Goal: Task Accomplishment & Management: Manage account settings

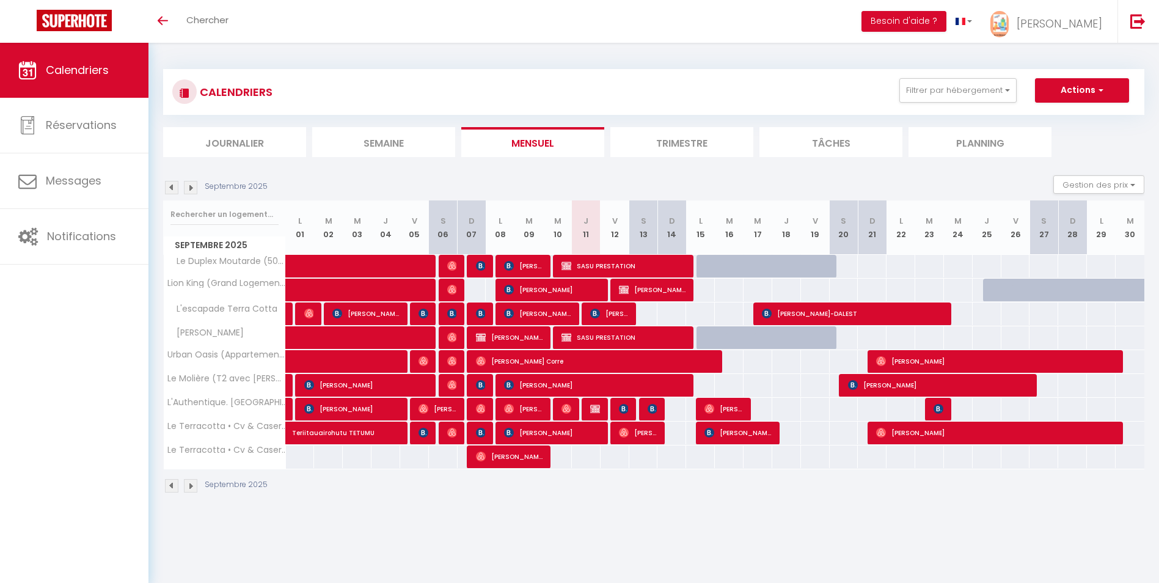
click at [189, 488] on img at bounding box center [190, 485] width 13 height 13
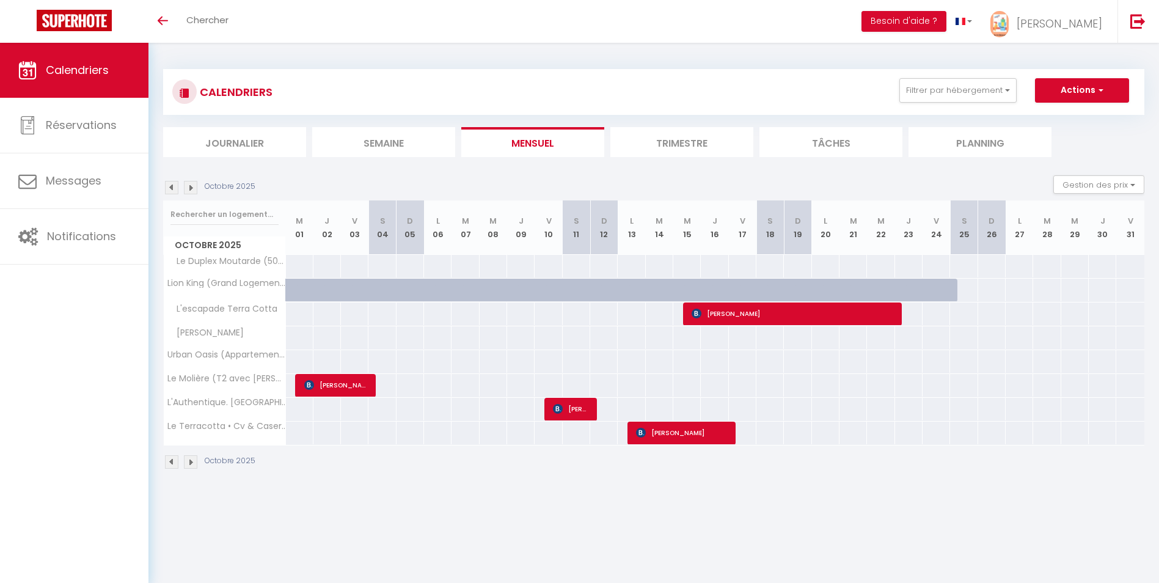
click at [174, 468] on img at bounding box center [171, 461] width 13 height 13
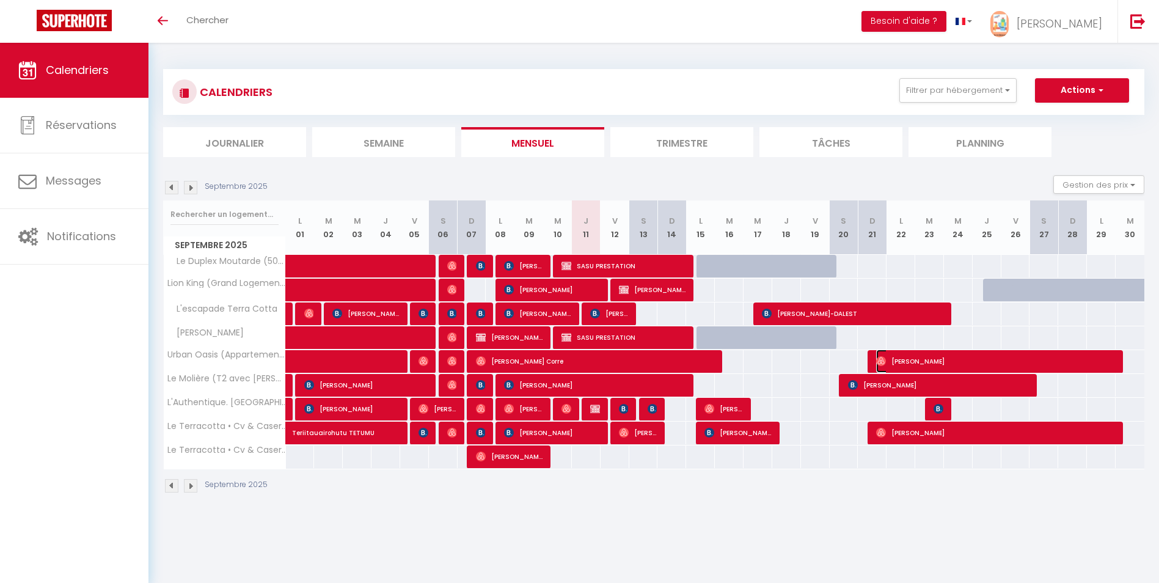
click at [976, 359] on span "[PERSON_NAME]" at bounding box center [996, 361] width 240 height 23
select select "OK"
select select "0"
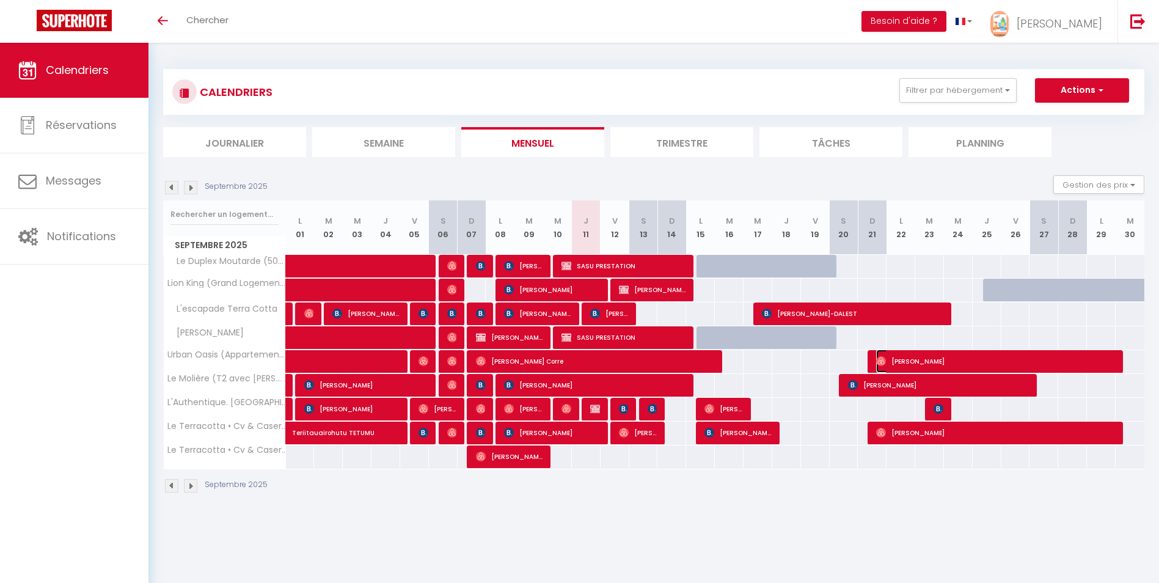
select select "1"
select select
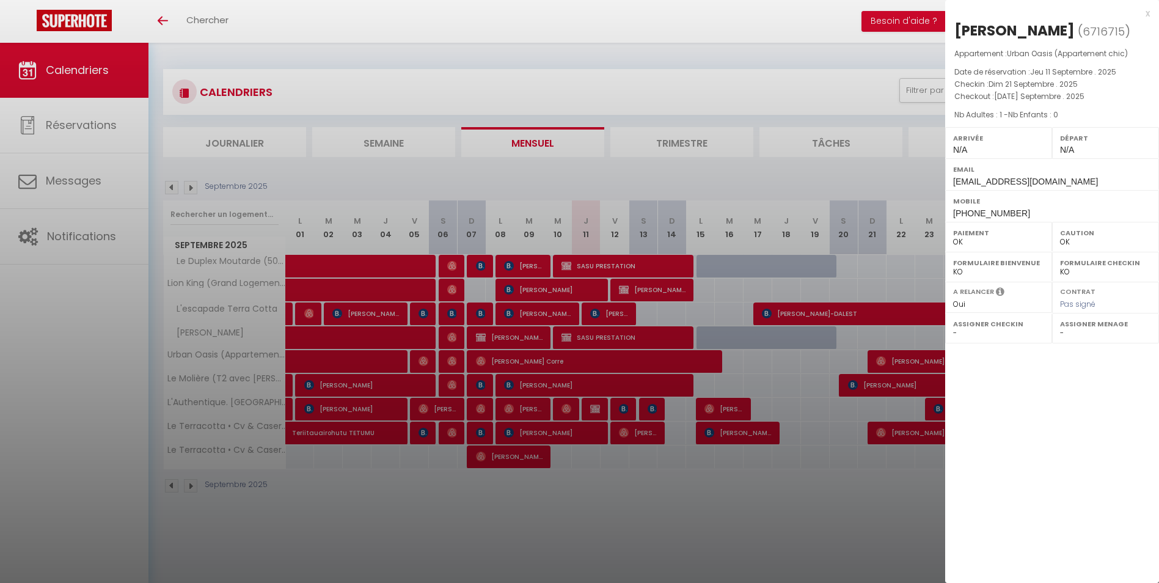
click at [1147, 15] on div "x" at bounding box center [1047, 13] width 205 height 15
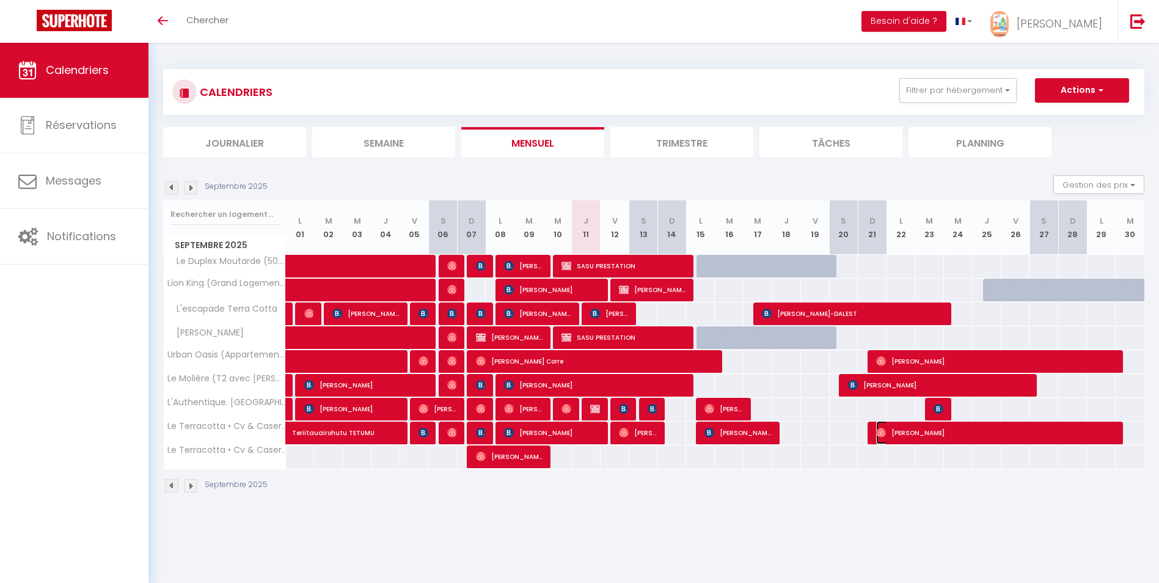
click at [980, 436] on span "[PERSON_NAME]" at bounding box center [996, 432] width 240 height 23
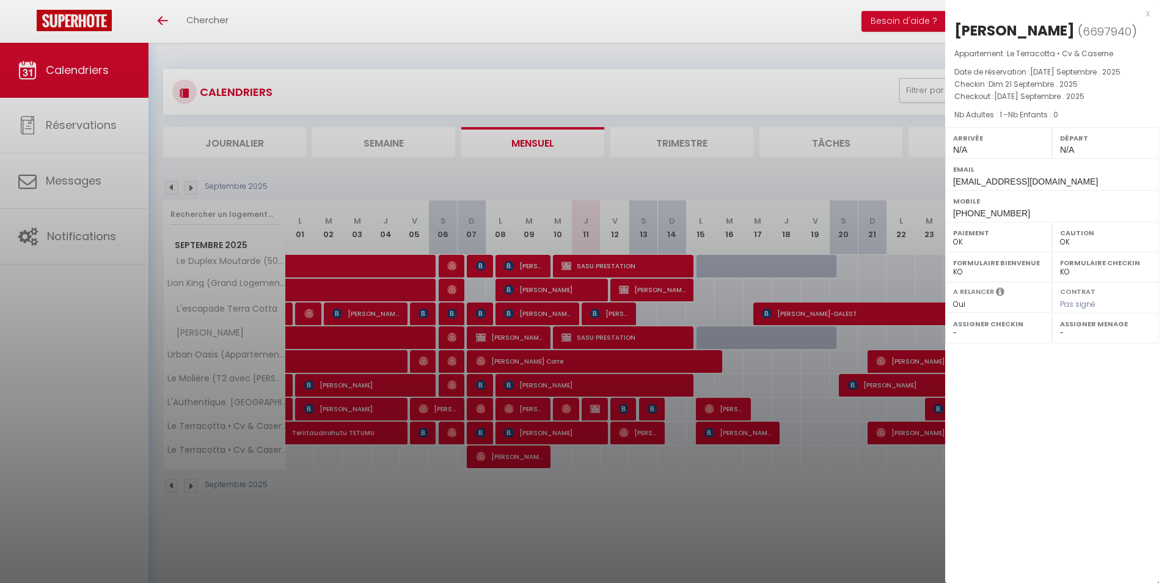
click at [1146, 15] on div "x" at bounding box center [1047, 13] width 205 height 15
